Goal: Transaction & Acquisition: Purchase product/service

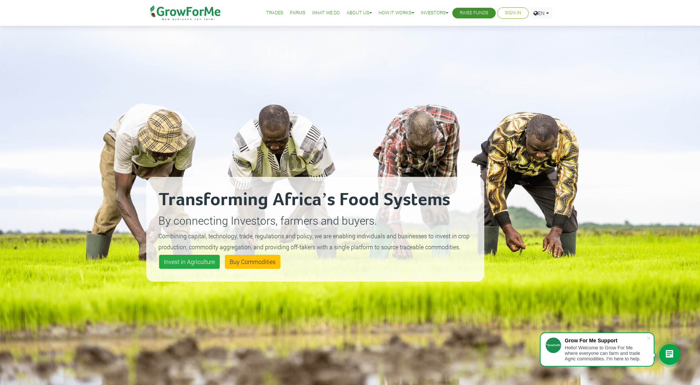
click at [505, 11] on link "Sign In" at bounding box center [513, 13] width 16 height 8
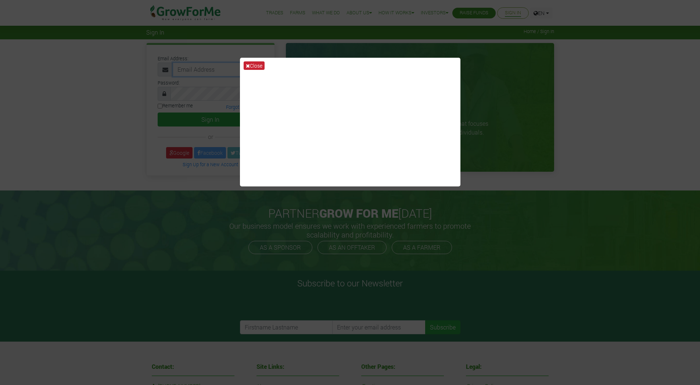
type input "233553212010@growforme.com"
click at [251, 62] on button "Close" at bounding box center [254, 65] width 21 height 8
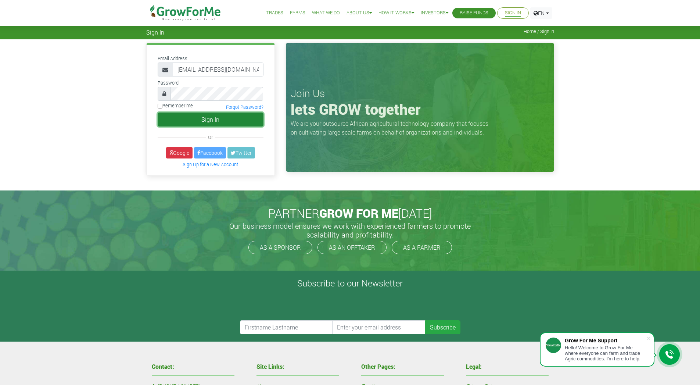
click at [222, 123] on button "Sign In" at bounding box center [211, 119] width 106 height 14
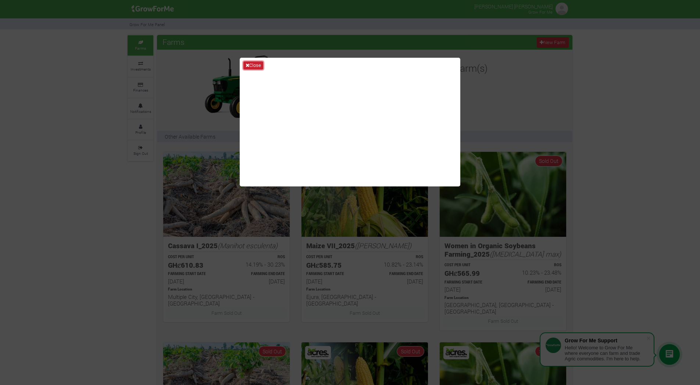
click at [254, 67] on button "Close" at bounding box center [253, 65] width 20 height 8
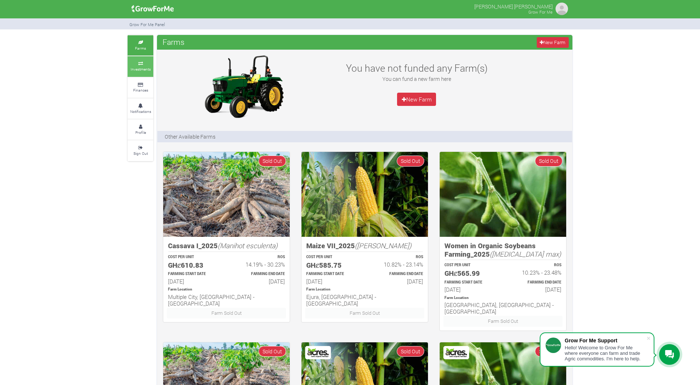
click at [139, 68] on small "Investments" at bounding box center [140, 69] width 20 height 5
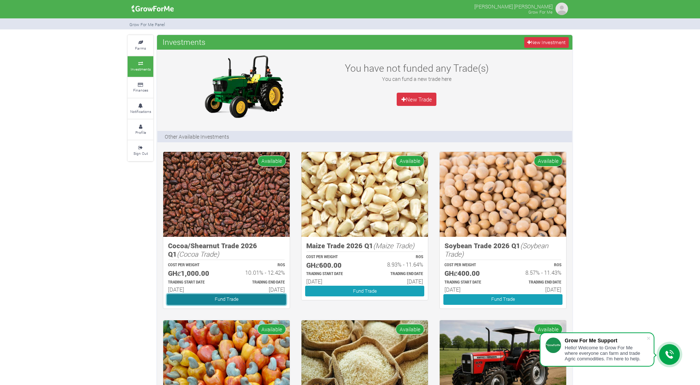
click at [249, 301] on link "Fund Trade" at bounding box center [226, 299] width 119 height 11
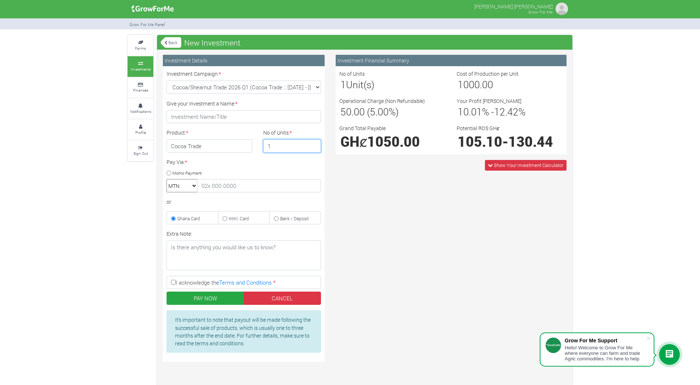
click at [295, 144] on input "1" at bounding box center [292, 145] width 58 height 13
type input "5"
click at [485, 164] on span "Show Your Investment Calculator" at bounding box center [526, 165] width 82 height 11
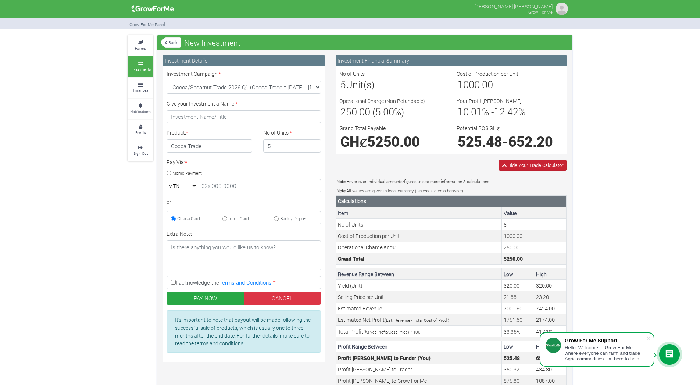
click at [505, 169] on span "Hide Your Trade Calculator" at bounding box center [533, 165] width 68 height 11
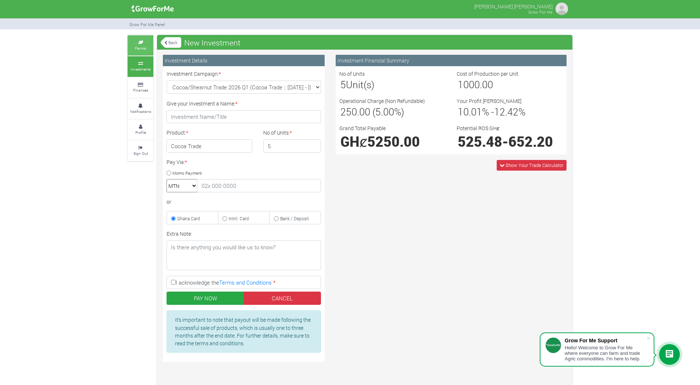
click at [146, 47] on small "Farms" at bounding box center [140, 48] width 11 height 5
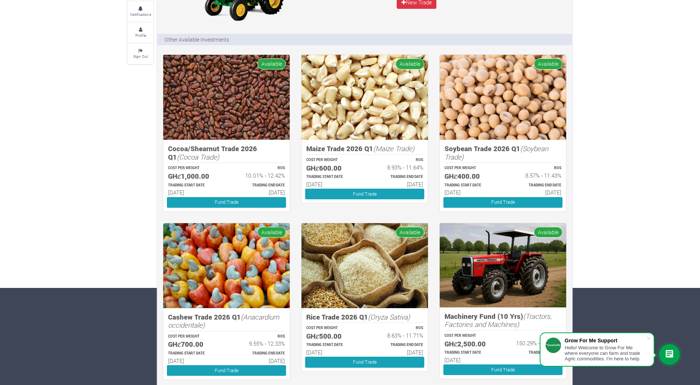
scroll to position [30, 0]
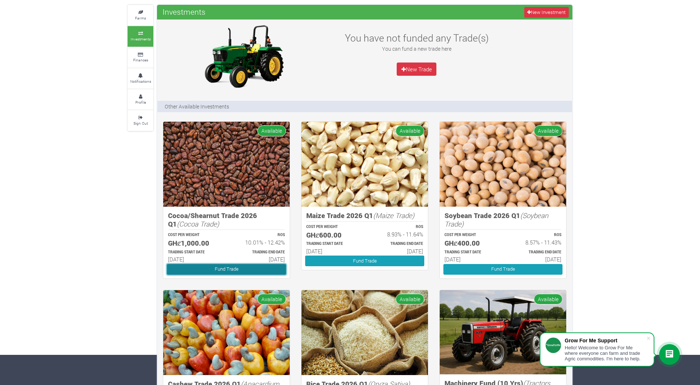
click at [253, 271] on link "Fund Trade" at bounding box center [226, 269] width 119 height 11
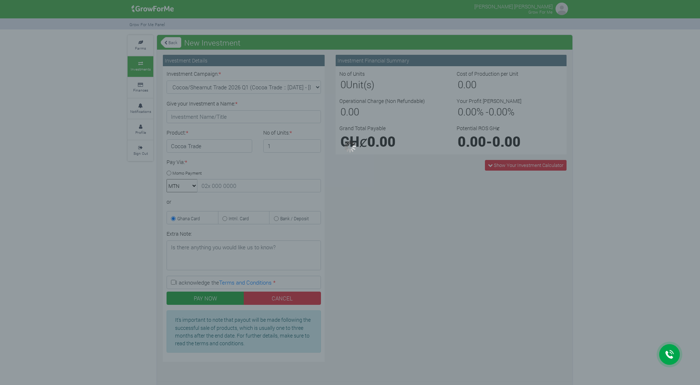
type input "1"
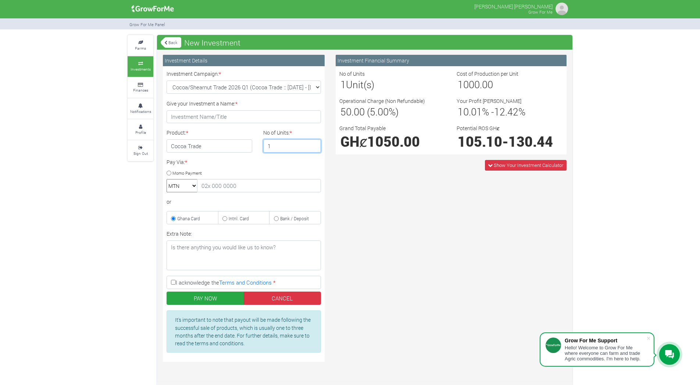
click at [289, 149] on input "1" at bounding box center [292, 145] width 58 height 13
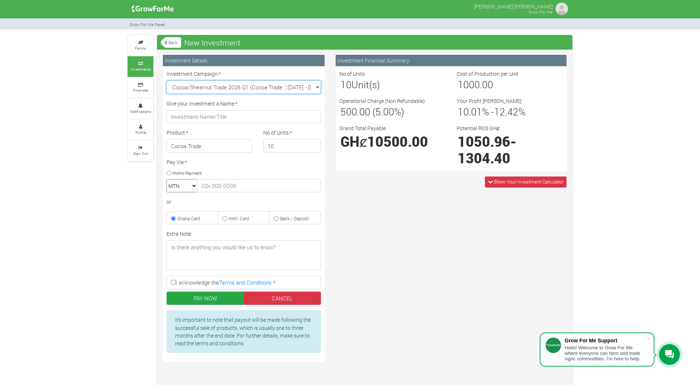
click at [358, 198] on div "Investment Details Investment Campaign: * Cocoa/Shearnut Trade 2026 Q1 (Cocoa T…" at bounding box center [364, 211] width 415 height 312
click at [501, 176] on span "Show Your Investment Calculator" at bounding box center [526, 181] width 82 height 11
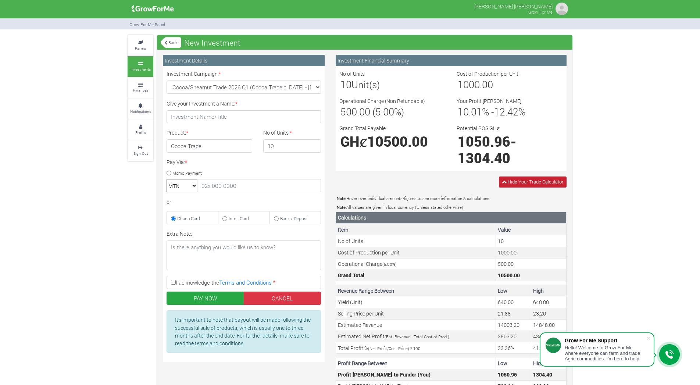
scroll to position [71, 0]
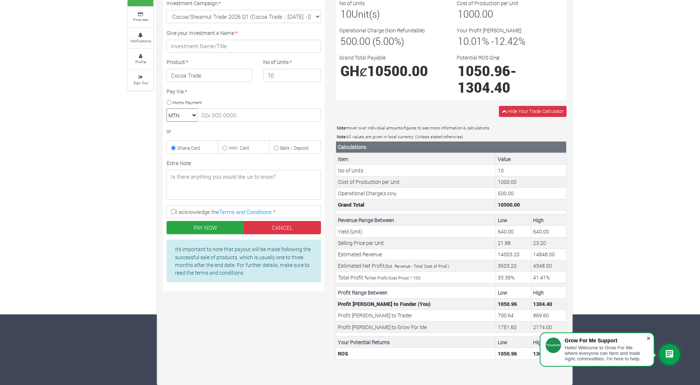
click at [647, 335] on span at bounding box center [648, 337] width 7 height 7
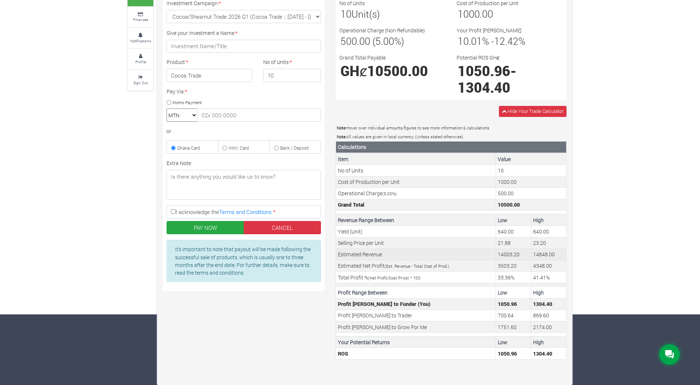
scroll to position [0, 0]
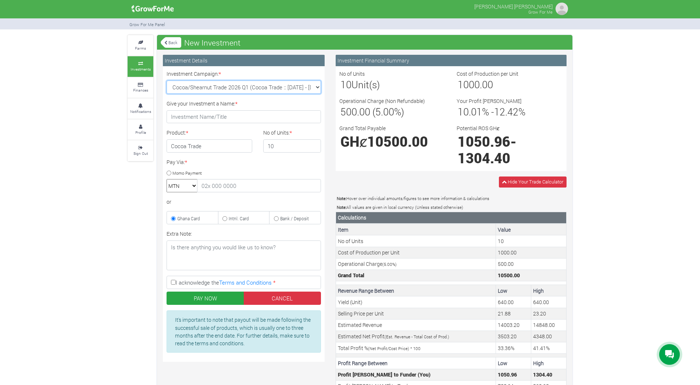
click at [406, 168] on div "Investment Details Investment Campaign: * Cocoa/Shearnut Trade 2026 Q1 (Cocoa T…" at bounding box center [364, 245] width 415 height 381
click at [280, 151] on input "10" at bounding box center [292, 145] width 58 height 13
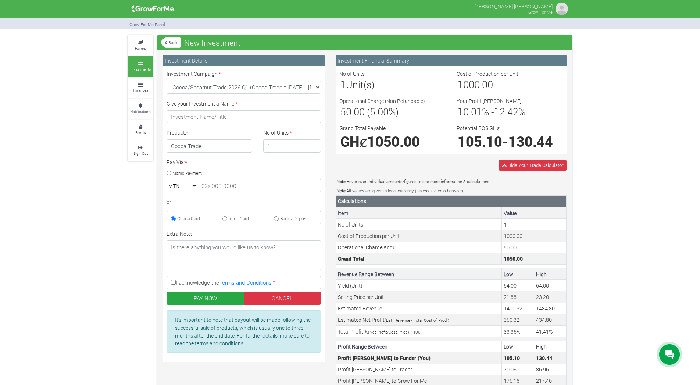
click at [404, 166] on div "Hide Your Trade Calculator" at bounding box center [451, 165] width 242 height 11
click at [299, 151] on input "1" at bounding box center [292, 145] width 58 height 13
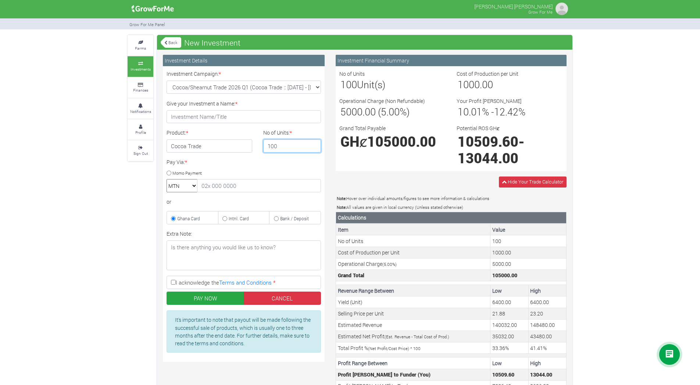
scroll to position [71, 0]
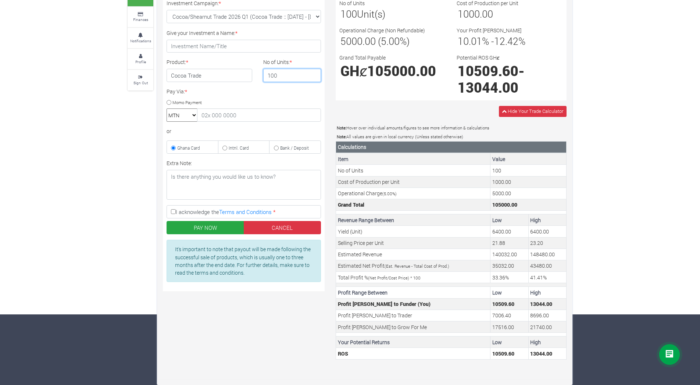
type input "100"
click at [473, 173] on td "No of Units" at bounding box center [413, 170] width 154 height 11
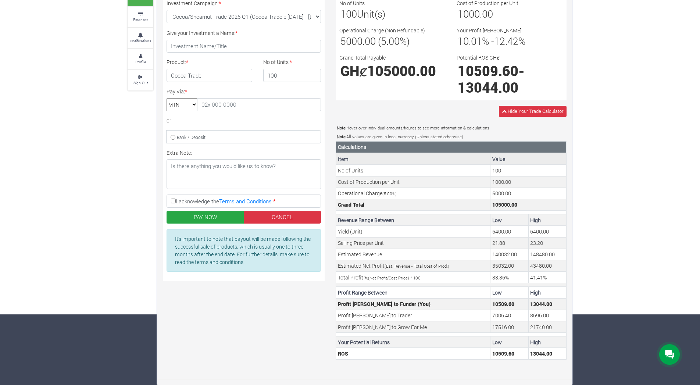
scroll to position [0, 0]
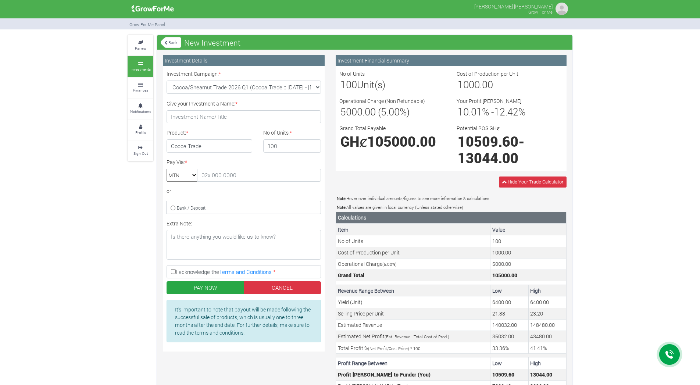
click at [169, 40] on link "Back" at bounding box center [171, 42] width 21 height 12
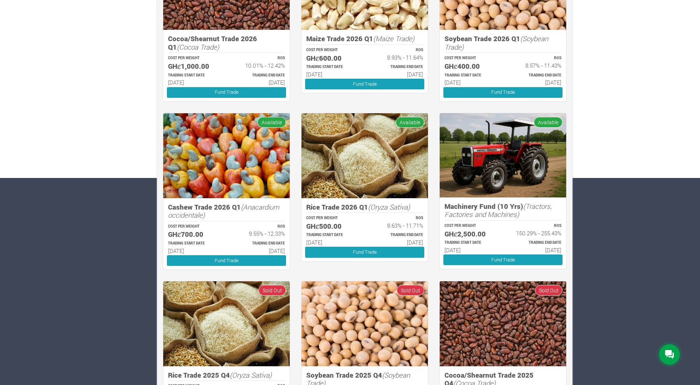
scroll to position [205, 0]
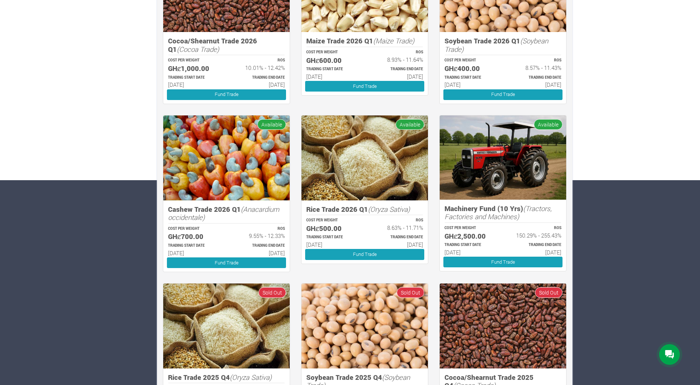
click at [540, 179] on img at bounding box center [503, 157] width 126 height 84
click at [524, 264] on link "Fund Trade" at bounding box center [502, 262] width 119 height 11
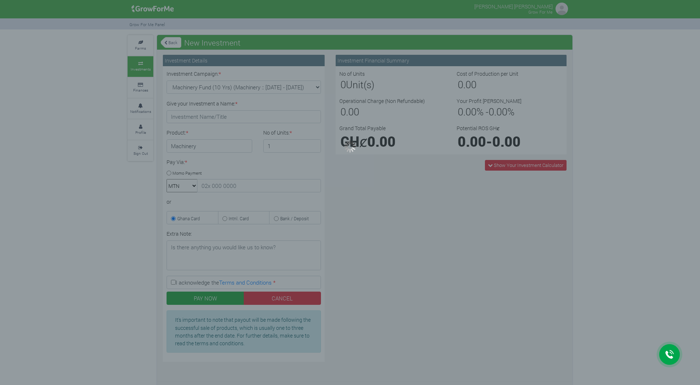
type input "1"
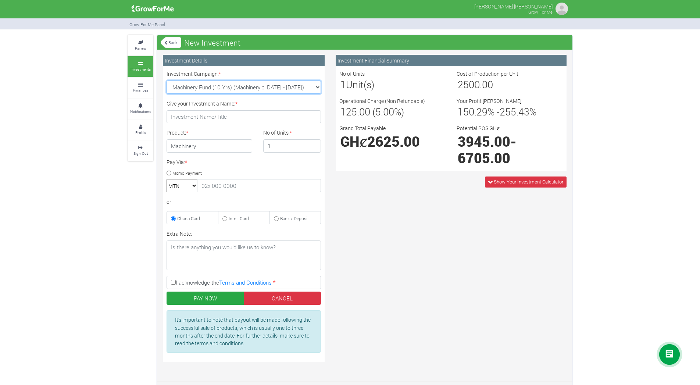
drag, startPoint x: 296, startPoint y: 89, endPoint x: 421, endPoint y: 254, distance: 207.0
click at [422, 254] on div "Investment Details Investment Campaign: * Machinery Fund (10 Yrs) (Machinery ::…" at bounding box center [364, 211] width 415 height 312
click at [148, 65] on link "Investments" at bounding box center [141, 66] width 26 height 20
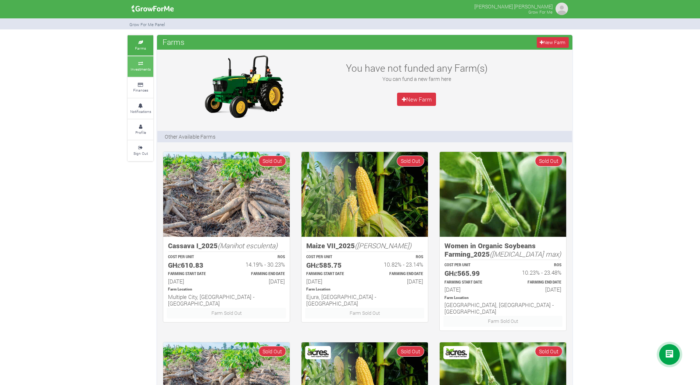
click at [143, 71] on small "Investments" at bounding box center [140, 69] width 20 height 5
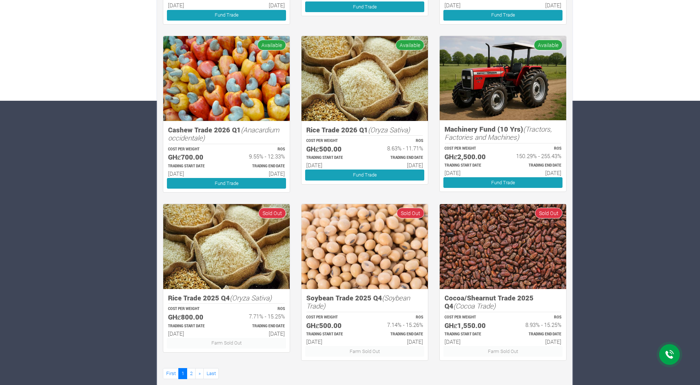
scroll to position [295, 0]
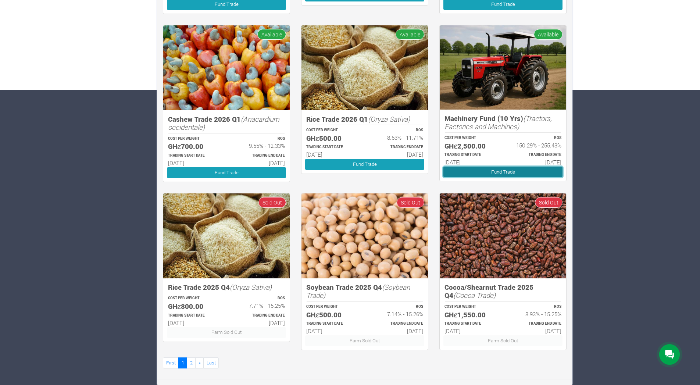
click at [483, 172] on link "Fund Trade" at bounding box center [502, 172] width 119 height 11
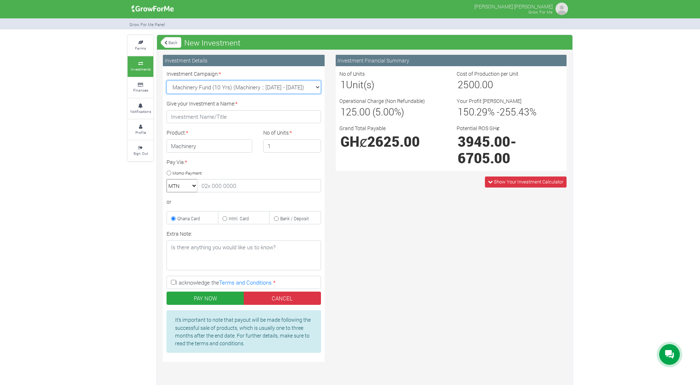
click at [382, 207] on div "Investment Details Investment Campaign: * Machinery Fund (10 Yrs) (Machinery ::…" at bounding box center [364, 211] width 415 height 312
click at [279, 147] on input "1" at bounding box center [292, 145] width 58 height 13
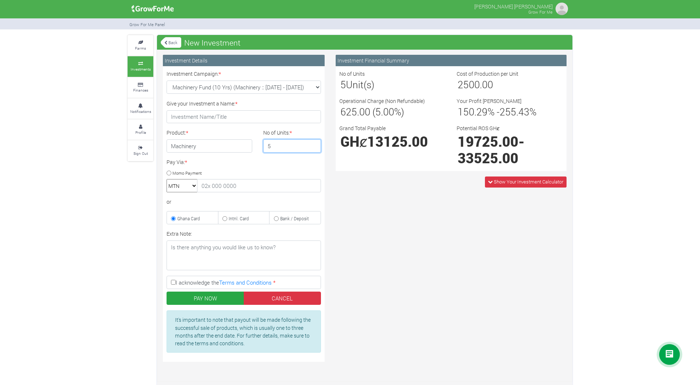
type input "5"
click at [408, 185] on div "Show Your Investment Calculator" at bounding box center [451, 181] width 242 height 11
click at [276, 148] on input "5" at bounding box center [292, 145] width 58 height 13
click at [386, 145] on span "26250.00" at bounding box center [397, 141] width 61 height 18
click at [290, 144] on input "10" at bounding box center [292, 145] width 58 height 13
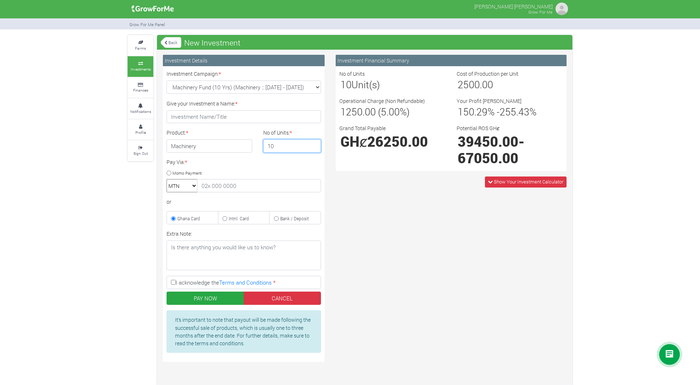
type input "1"
type input "20"
click at [148, 42] on icon at bounding box center [140, 43] width 22 height 4
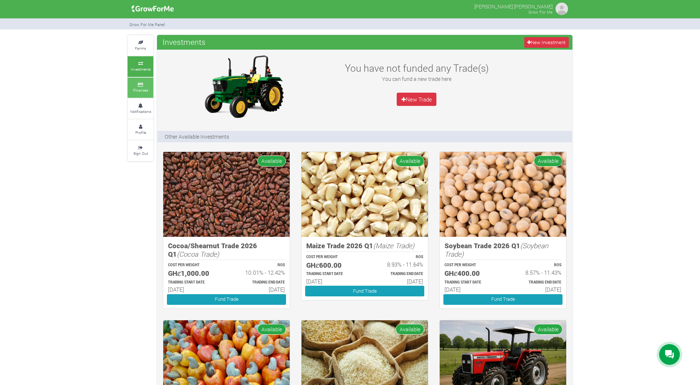
click at [139, 93] on link "Finances" at bounding box center [141, 88] width 26 height 20
